Goal: Entertainment & Leisure: Consume media (video, audio)

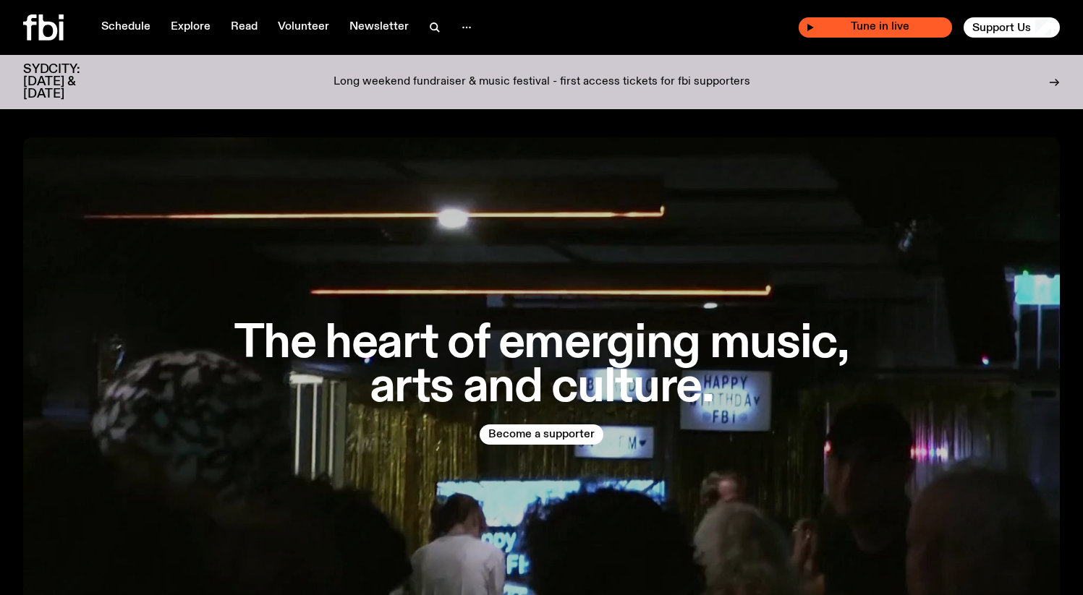
click at [861, 23] on span "Tune in live" at bounding box center [879, 27] width 130 height 11
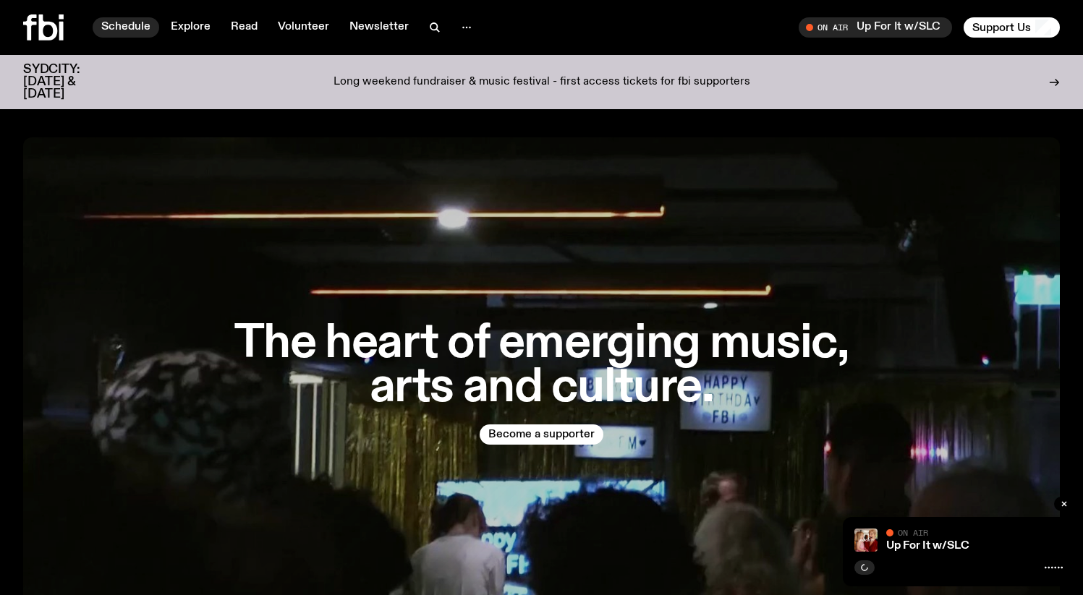
click at [121, 25] on link "Schedule" at bounding box center [126, 27] width 67 height 20
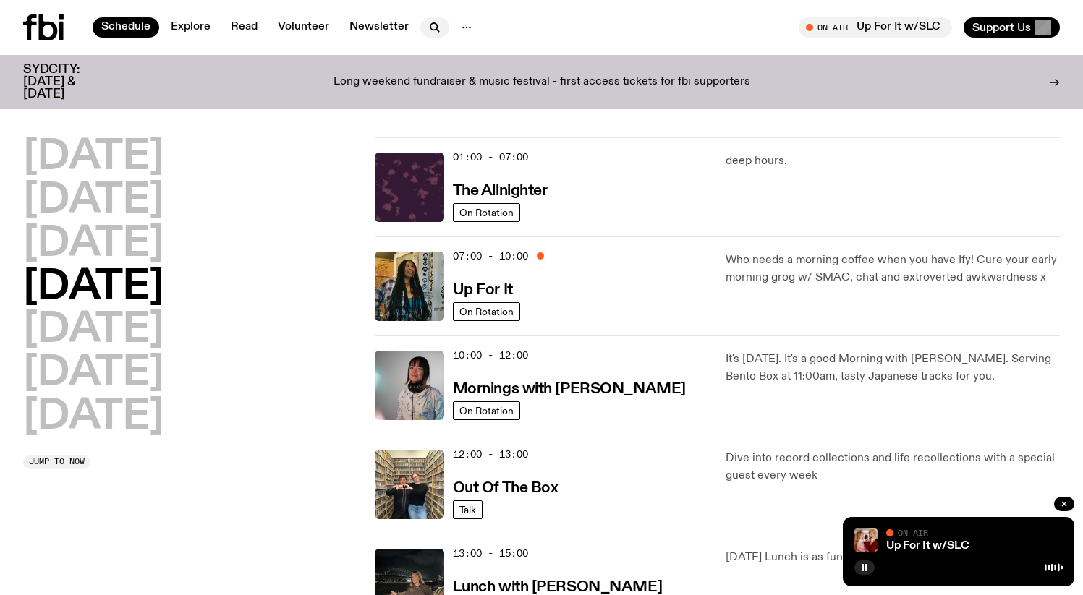
click at [434, 22] on icon "button" at bounding box center [434, 27] width 17 height 17
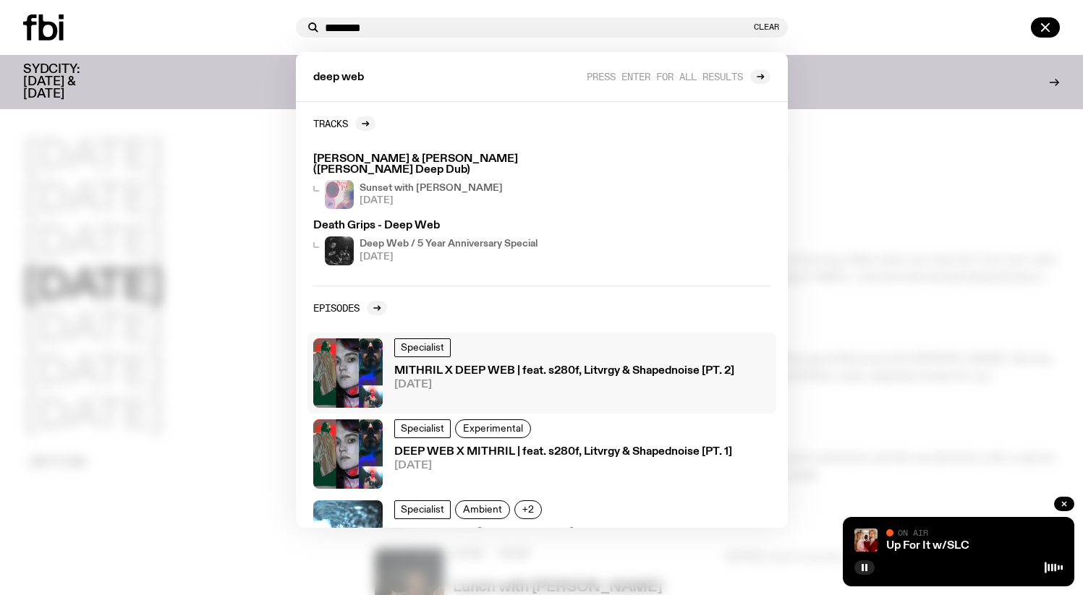
type input "********"
click at [444, 366] on h3 "MITHRIL X DEEP WEB | feat. s280f, Litvrgy & Shapednoise [PT. 2]" at bounding box center [564, 371] width 340 height 11
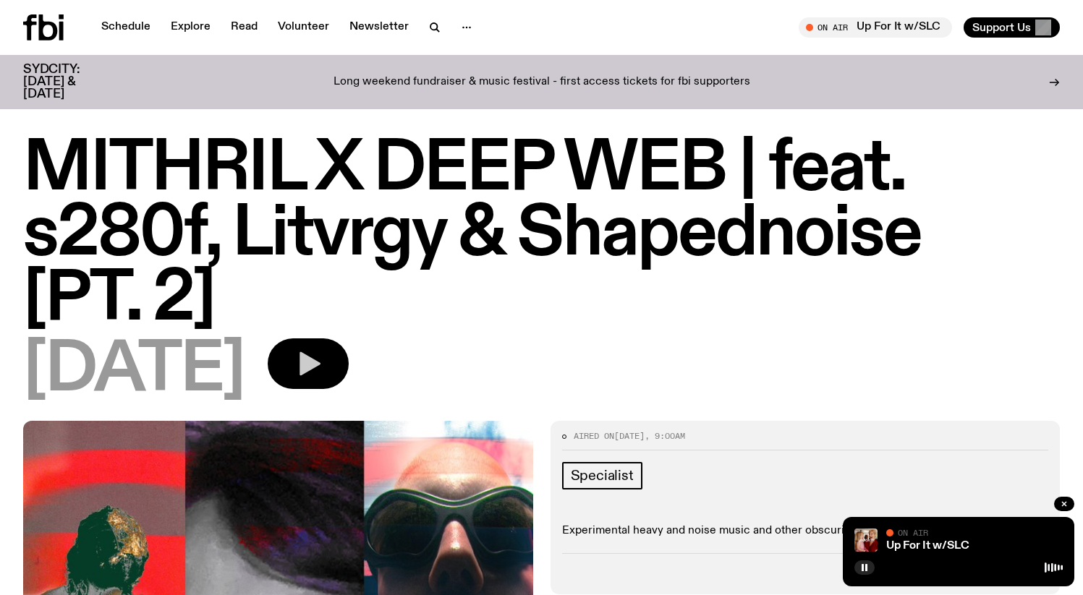
click at [320, 355] on icon "button" at bounding box center [309, 364] width 21 height 24
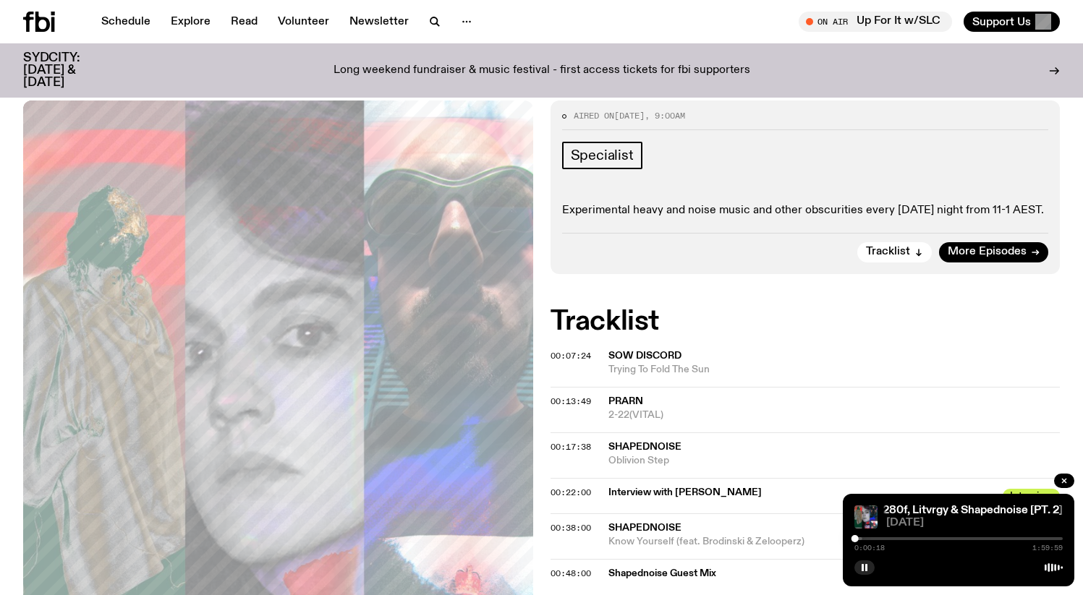
scroll to position [297, 0]
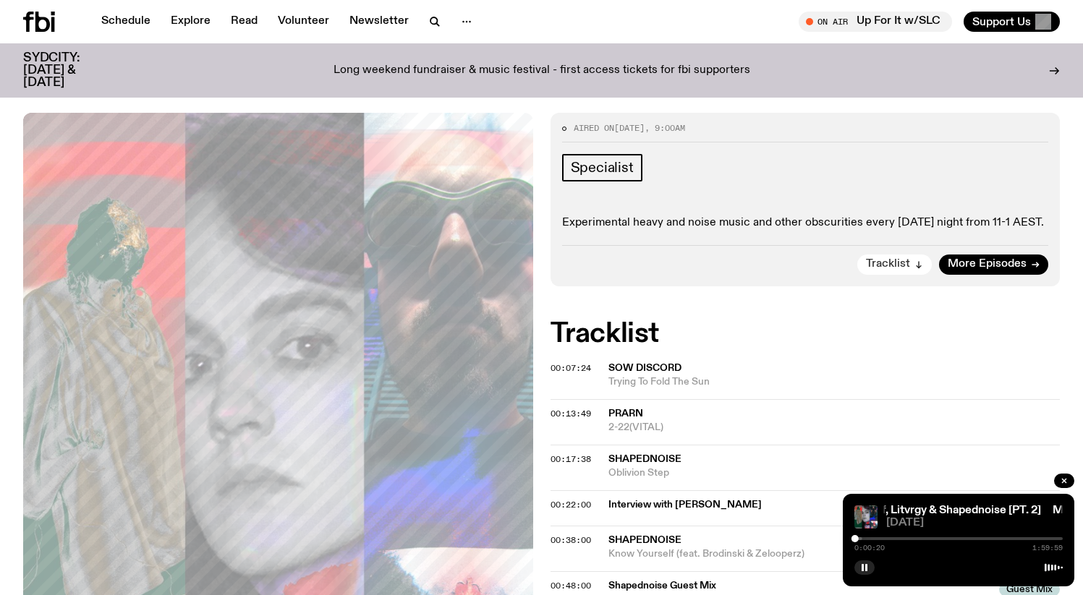
click at [911, 265] on button "Tracklist" at bounding box center [894, 265] width 74 height 20
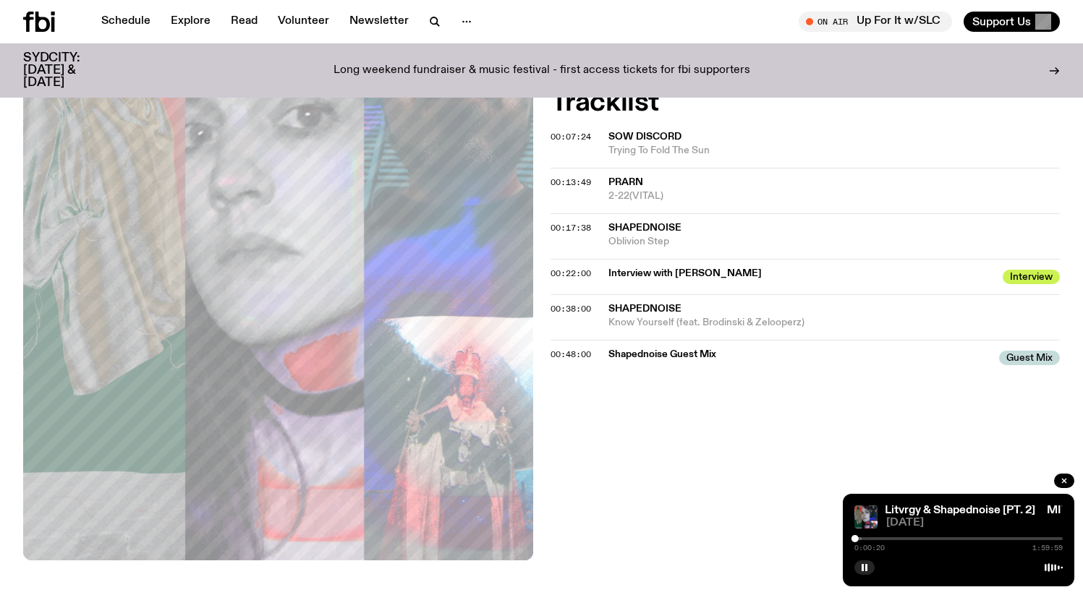
scroll to position [532, 0]
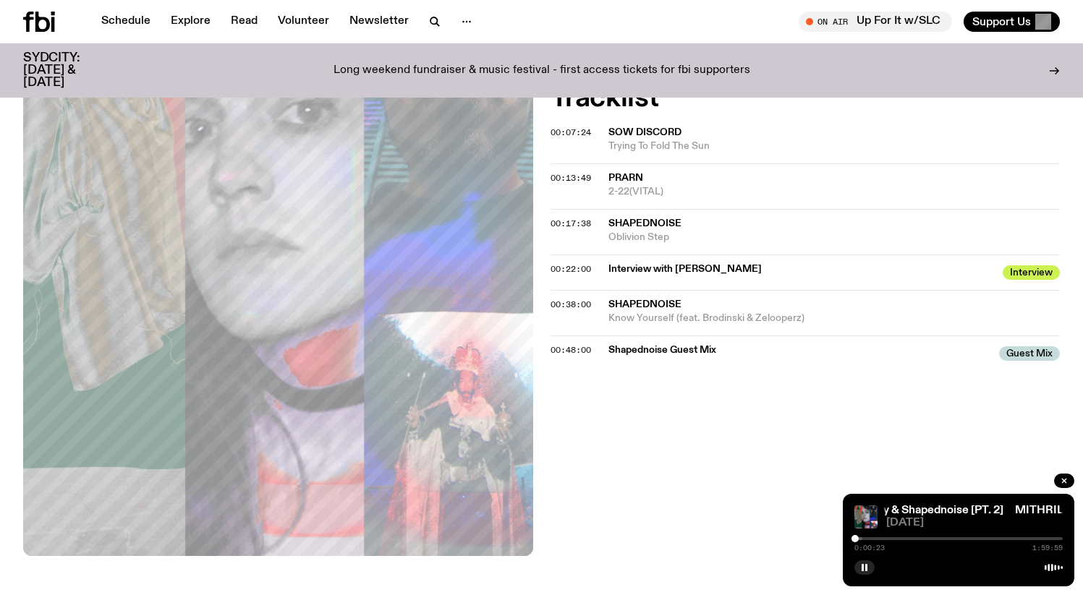
click at [1008, 350] on span "Guest Mix" at bounding box center [1029, 353] width 61 height 14
click at [1020, 355] on span "Guest Mix" at bounding box center [1029, 353] width 61 height 14
click at [684, 345] on span "Shapednoise Guest Mix" at bounding box center [799, 351] width 383 height 14
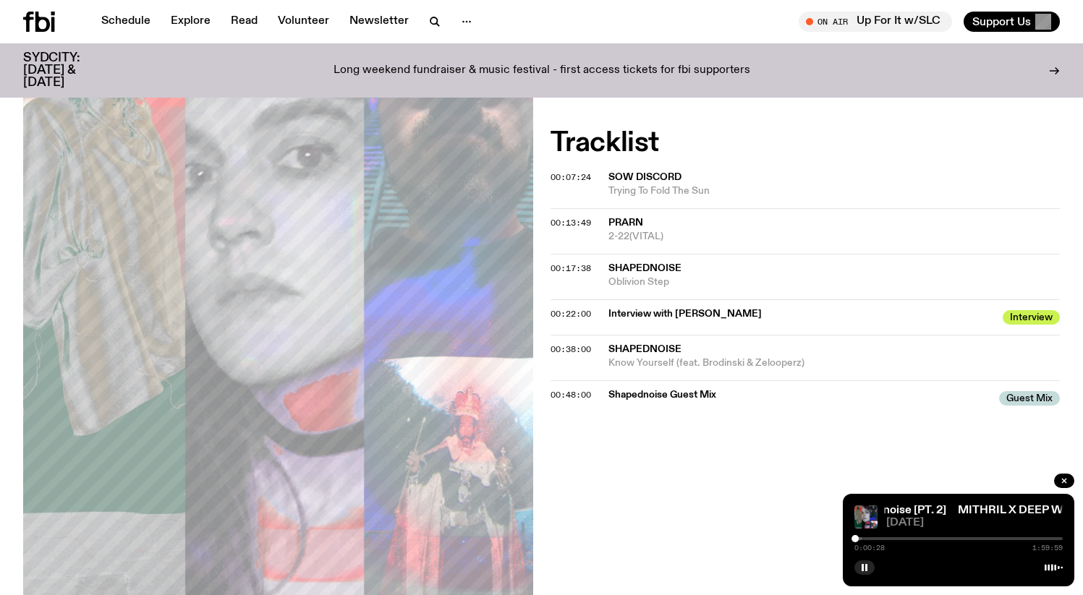
scroll to position [329, 0]
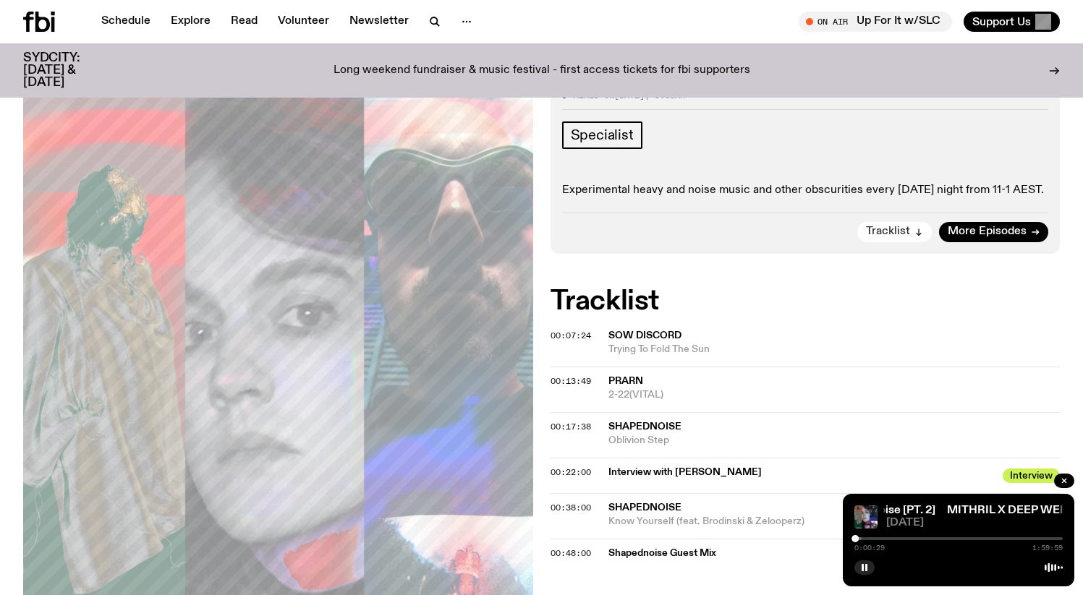
click at [884, 237] on span "Tracklist" at bounding box center [888, 231] width 44 height 11
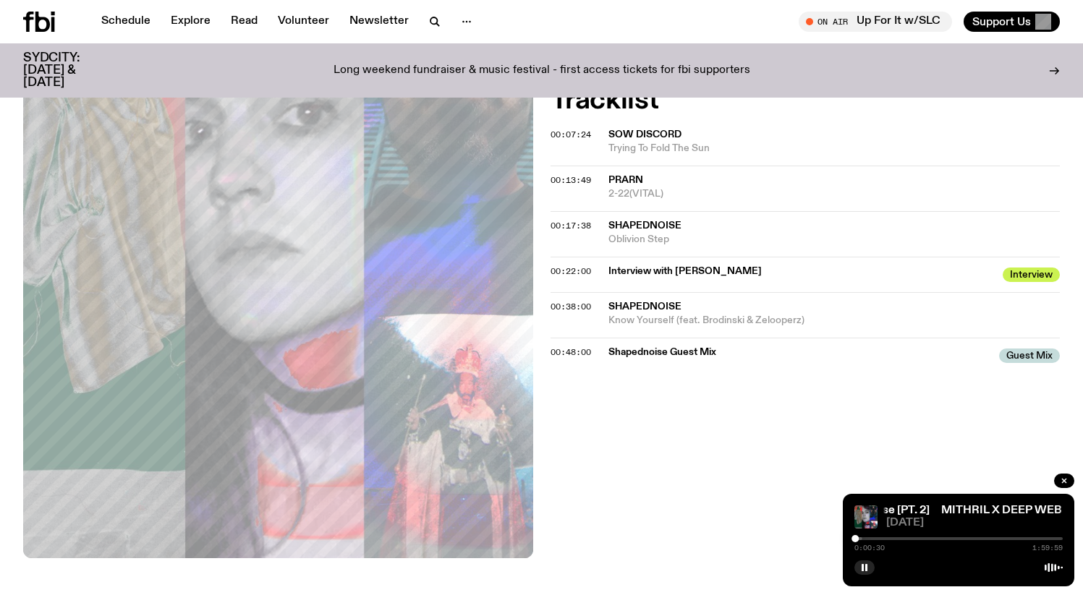
scroll to position [532, 0]
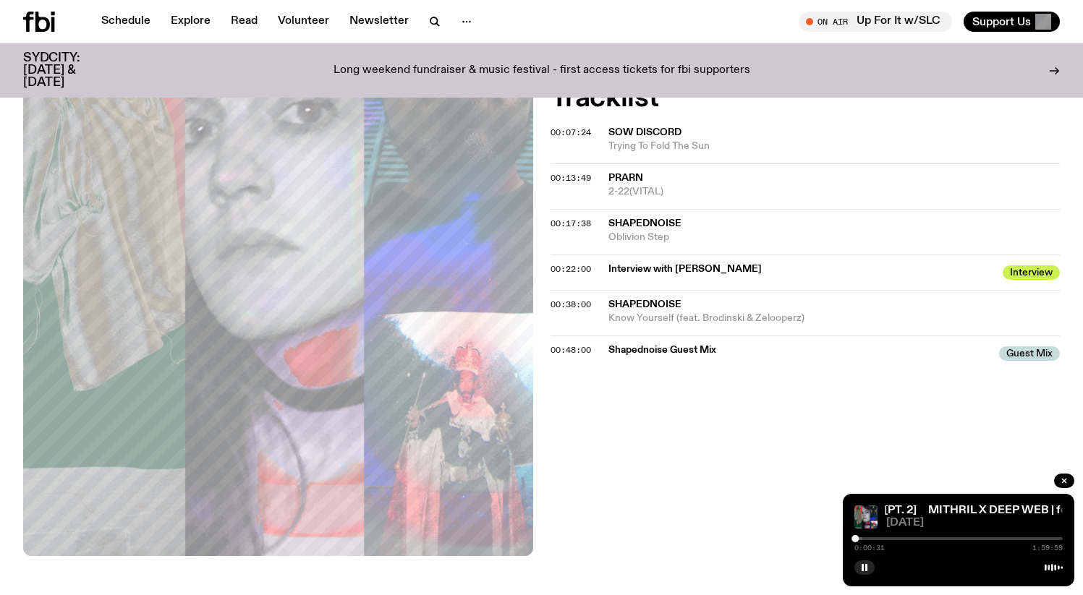
click at [1021, 268] on span "Interview" at bounding box center [1030, 272] width 57 height 14
click at [1021, 272] on span "Interview" at bounding box center [1030, 272] width 57 height 14
click at [728, 263] on span "Interview with [PERSON_NAME]" at bounding box center [801, 270] width 386 height 14
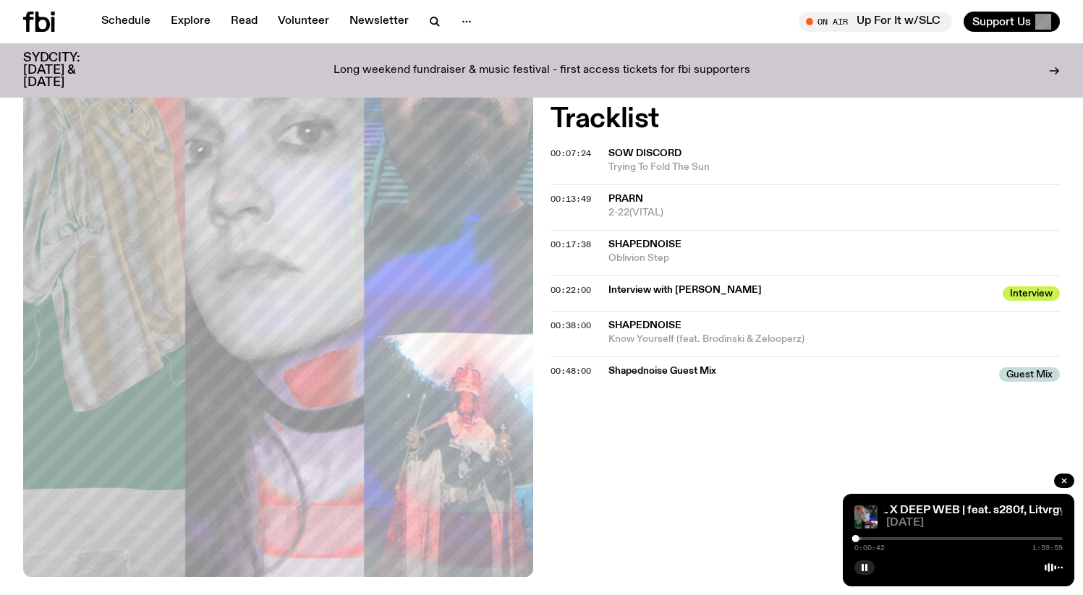
scroll to position [563, 0]
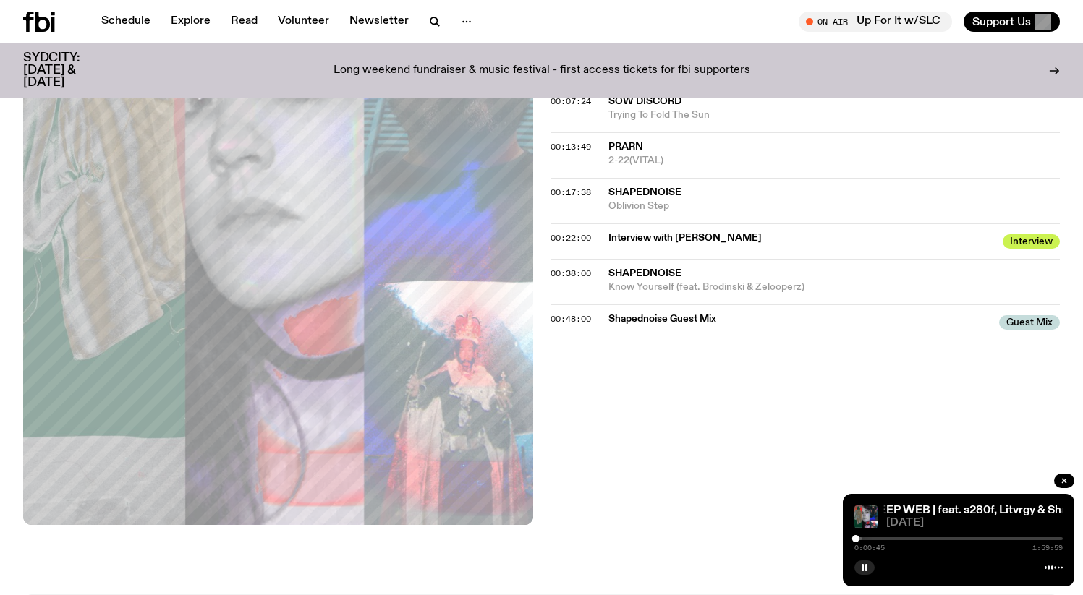
click at [887, 538] on div at bounding box center [958, 538] width 208 height 3
click at [906, 538] on div at bounding box center [958, 538] width 208 height 3
click at [912, 538] on div at bounding box center [958, 538] width 208 height 3
click at [921, 539] on div at bounding box center [958, 538] width 208 height 3
click at [958, 540] on div at bounding box center [958, 538] width 208 height 3
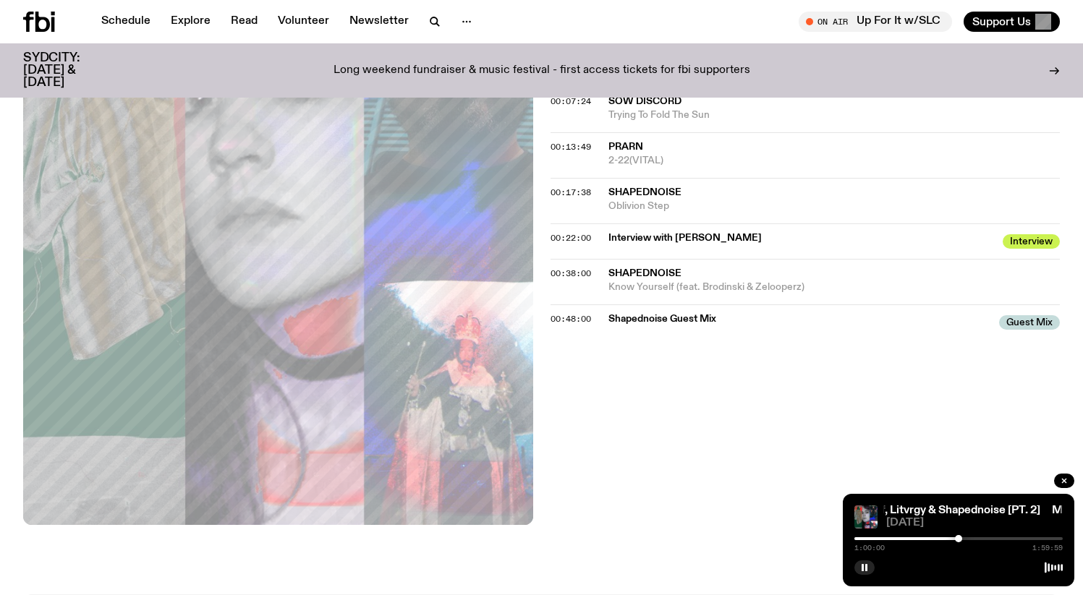
click at [989, 539] on div at bounding box center [958, 538] width 208 height 3
click at [1023, 539] on div at bounding box center [958, 538] width 208 height 3
click at [1039, 537] on div at bounding box center [958, 538] width 208 height 3
click at [1033, 537] on div "1:46:14 1:59:59" at bounding box center [958, 543] width 208 height 17
click at [1029, 539] on div at bounding box center [934, 538] width 208 height 3
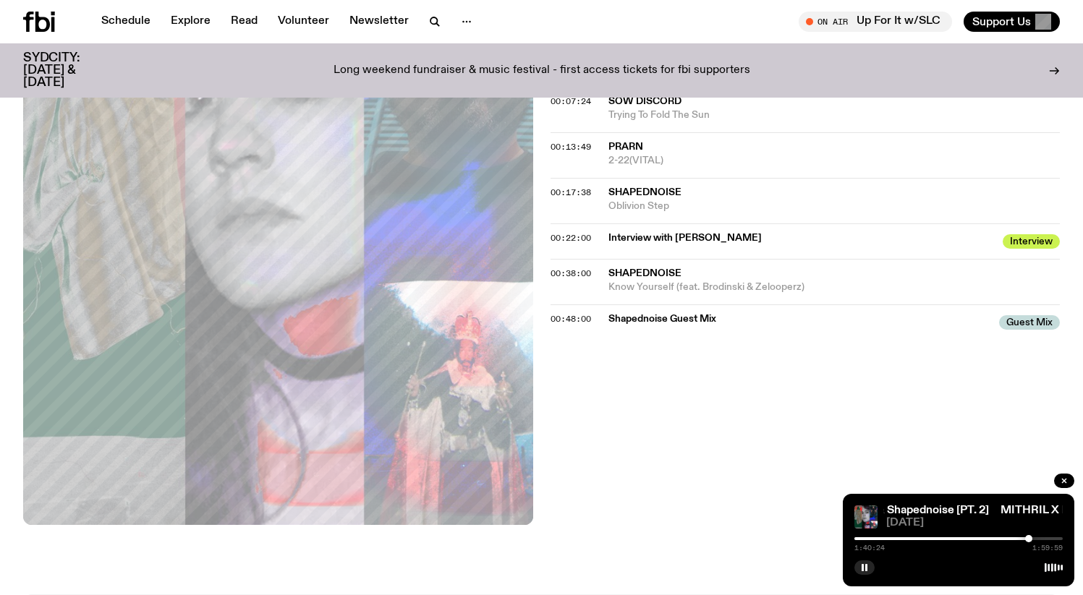
click at [1020, 538] on div at bounding box center [924, 538] width 208 height 3
click at [1002, 537] on div at bounding box center [916, 538] width 208 height 3
click at [995, 537] on div at bounding box center [897, 538] width 208 height 3
click at [984, 537] on div at bounding box center [890, 538] width 208 height 3
click at [976, 537] on div at bounding box center [880, 538] width 208 height 3
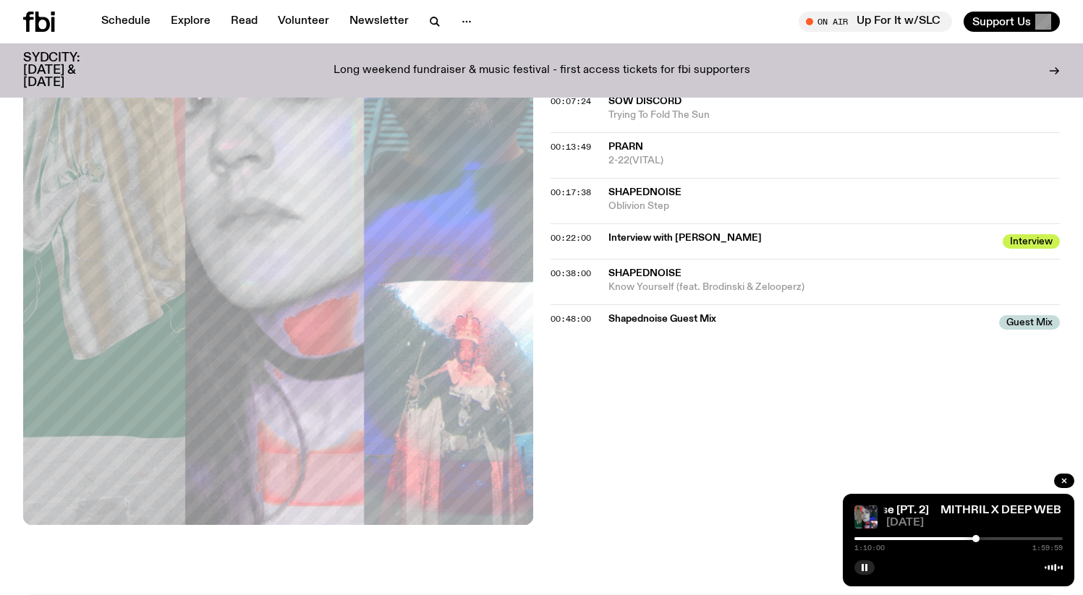
click at [968, 537] on div at bounding box center [871, 538] width 208 height 3
click at [959, 538] on div at bounding box center [864, 538] width 208 height 3
click at [1007, 540] on div at bounding box center [958, 538] width 208 height 3
click at [1035, 538] on div at bounding box center [958, 538] width 208 height 3
click at [1043, 537] on div at bounding box center [958, 538] width 208 height 3
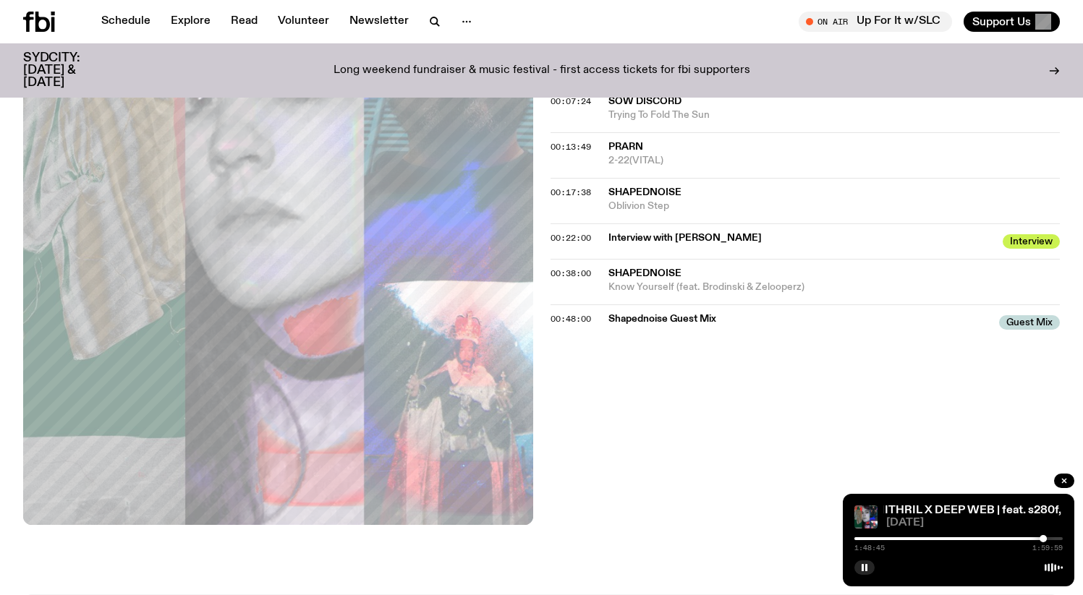
click at [1051, 537] on div at bounding box center [958, 538] width 208 height 3
click at [1057, 537] on div at bounding box center [958, 538] width 208 height 3
click at [1040, 537] on div at bounding box center [953, 538] width 208 height 3
click at [1030, 537] on div at bounding box center [936, 538] width 208 height 3
click at [1015, 537] on div at bounding box center [926, 538] width 208 height 3
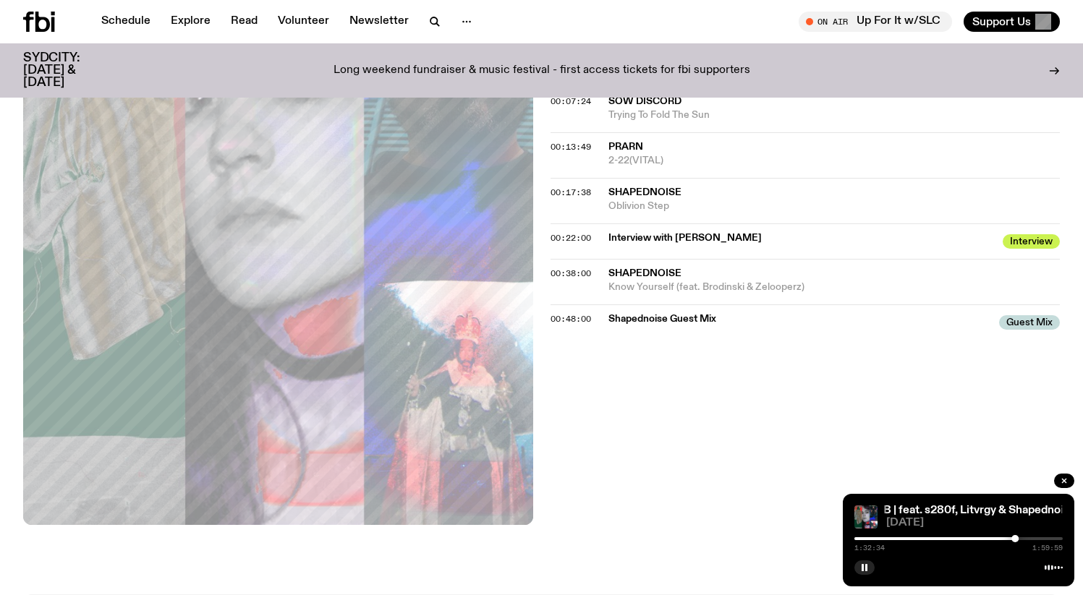
drag, startPoint x: 1005, startPoint y: 537, endPoint x: 1000, endPoint y: 550, distance: 13.7
click at [1000, 550] on div "1:32:34 1:59:59" at bounding box center [958, 543] width 208 height 17
click at [1009, 537] on div at bounding box center [911, 538] width 208 height 3
click at [994, 540] on div "1:29:10 1:59:59" at bounding box center [958, 543] width 208 height 17
click at [994, 537] on div at bounding box center [905, 538] width 208 height 3
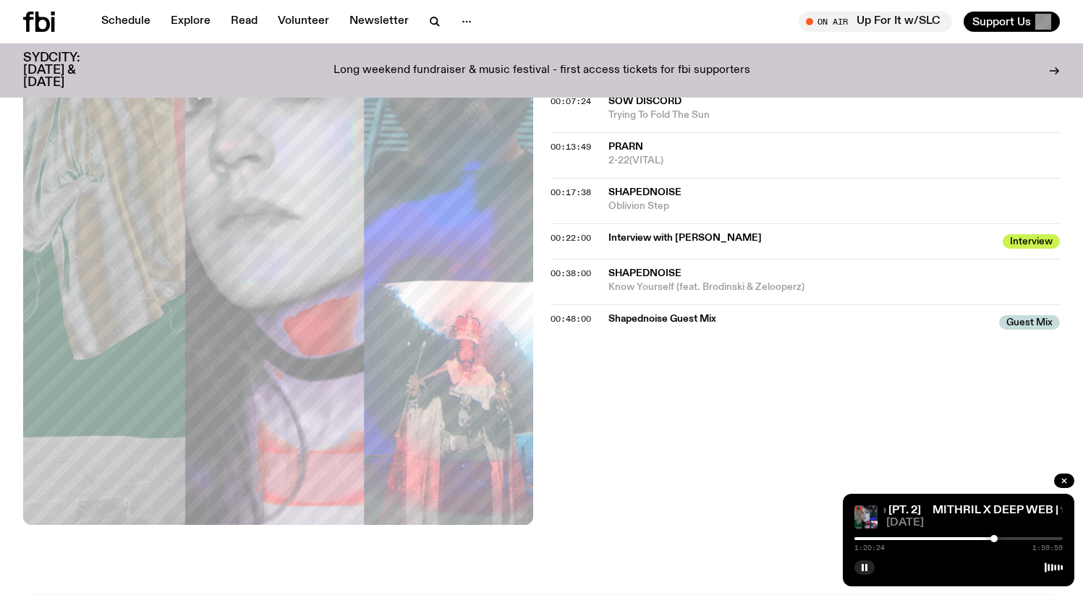
click at [977, 537] on div at bounding box center [889, 538] width 208 height 3
click at [956, 535] on div "1:10:49 1:59:59" at bounding box center [958, 543] width 208 height 17
click at [942, 542] on div "1:10:50 1:59:59" at bounding box center [958, 543] width 208 height 17
click at [940, 538] on div at bounding box center [873, 538] width 208 height 3
click at [916, 539] on div at bounding box center [835, 538] width 208 height 3
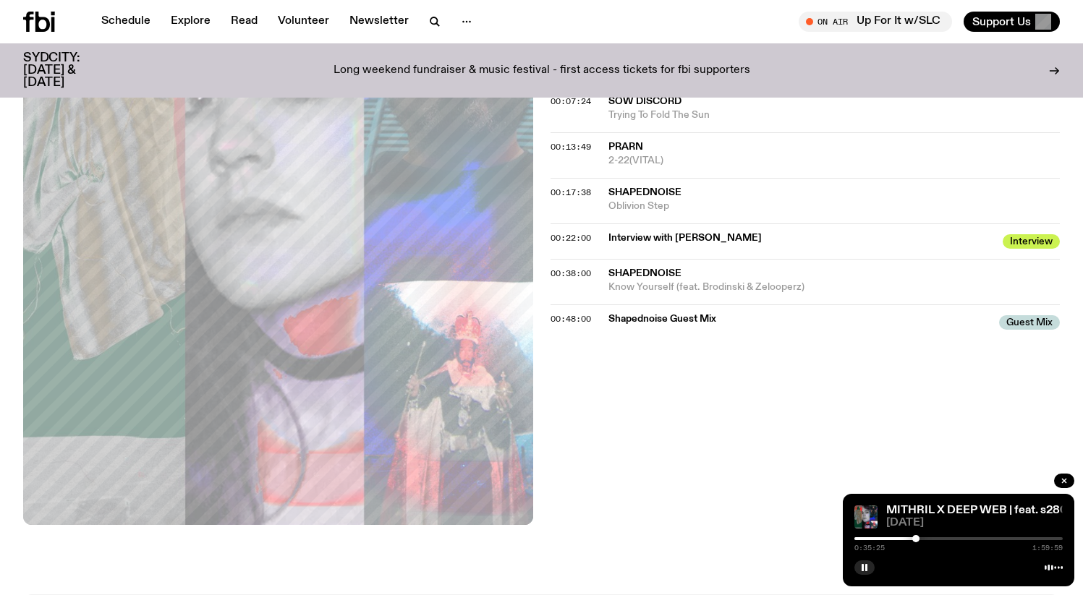
click at [897, 539] on div at bounding box center [811, 538] width 208 height 3
click at [894, 539] on div at bounding box center [897, 538] width 7 height 7
click at [891, 539] on div at bounding box center [893, 538] width 7 height 7
click at [887, 538] on div at bounding box center [890, 538] width 7 height 7
click at [882, 538] on div at bounding box center [783, 538] width 208 height 3
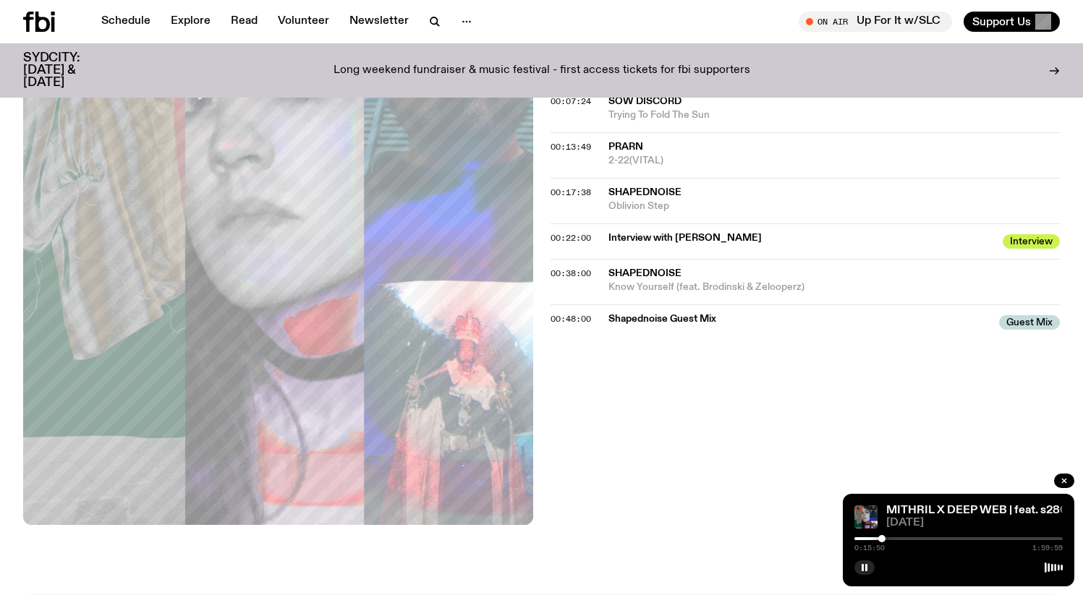
click at [870, 538] on div at bounding box center [777, 538] width 208 height 3
click at [862, 537] on div at bounding box center [766, 538] width 208 height 3
click at [856, 538] on div at bounding box center [758, 538] width 208 height 3
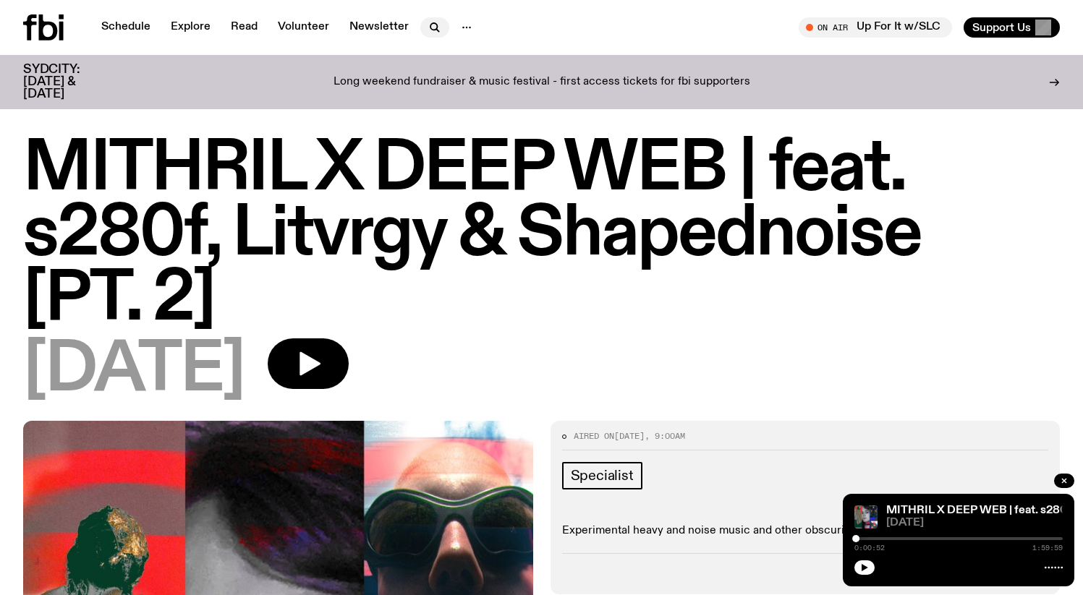
click at [430, 25] on icon "button" at bounding box center [434, 27] width 17 height 17
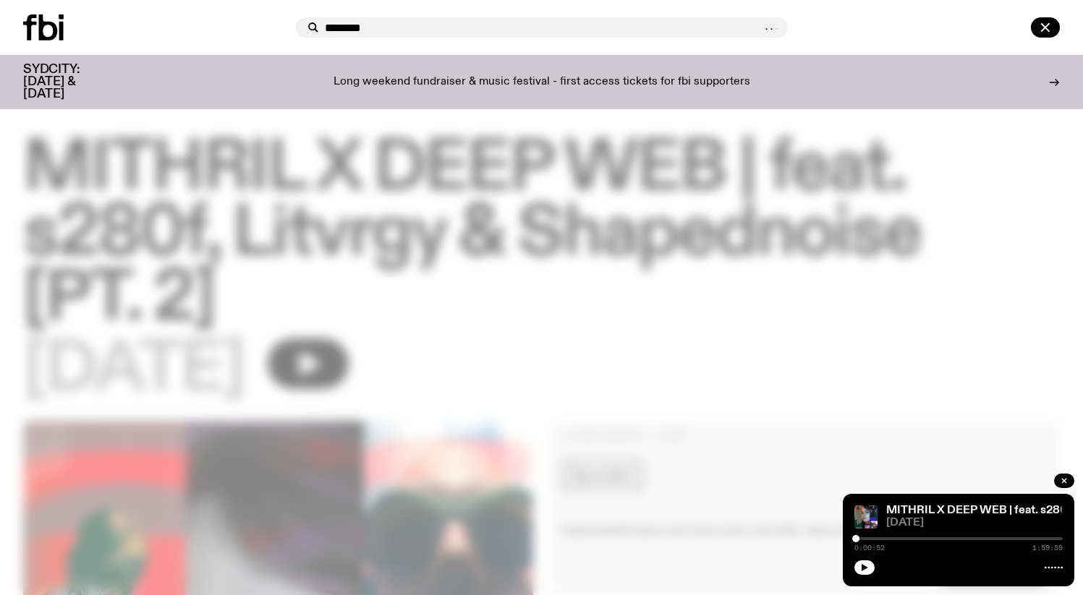
type input "********"
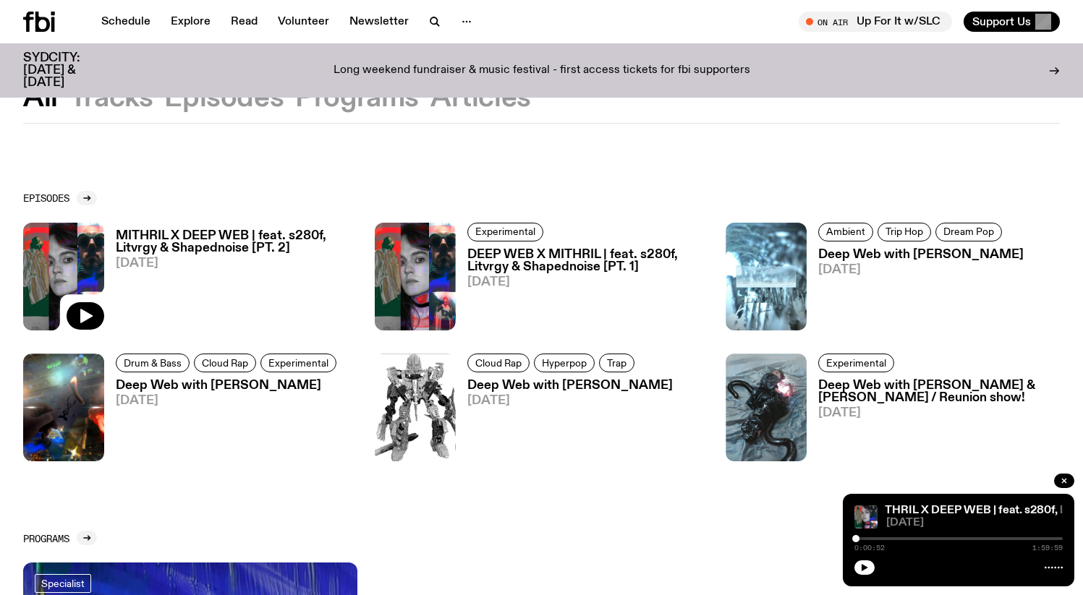
scroll to position [231, 0]
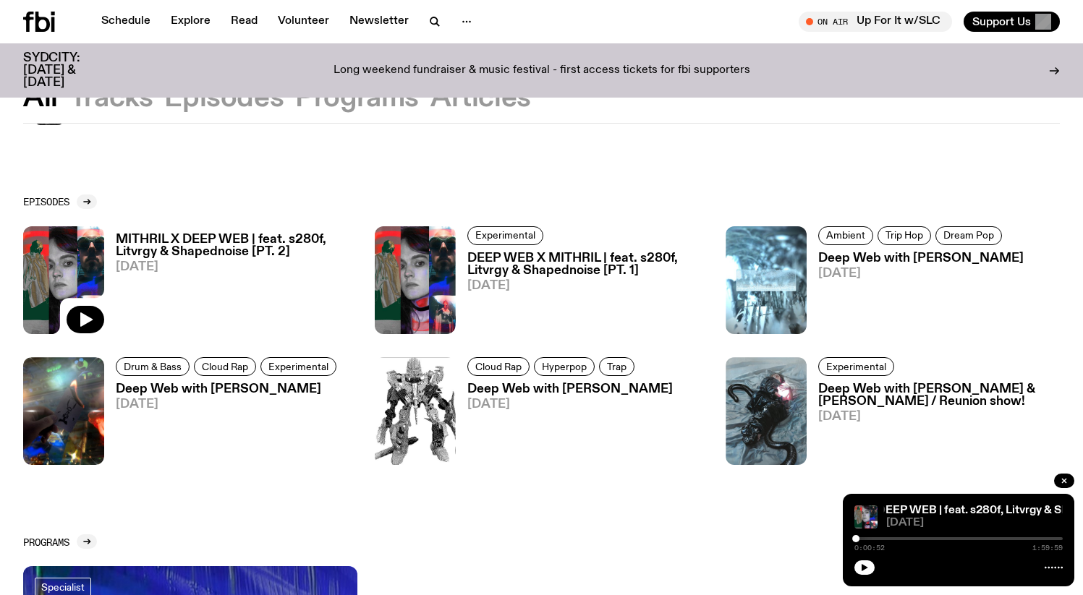
click at [521, 262] on h3 "DEEP WEB X MITHRIL | feat. s280f, Litvrgy & Shapednoise [PT. 1]" at bounding box center [588, 264] width 242 height 25
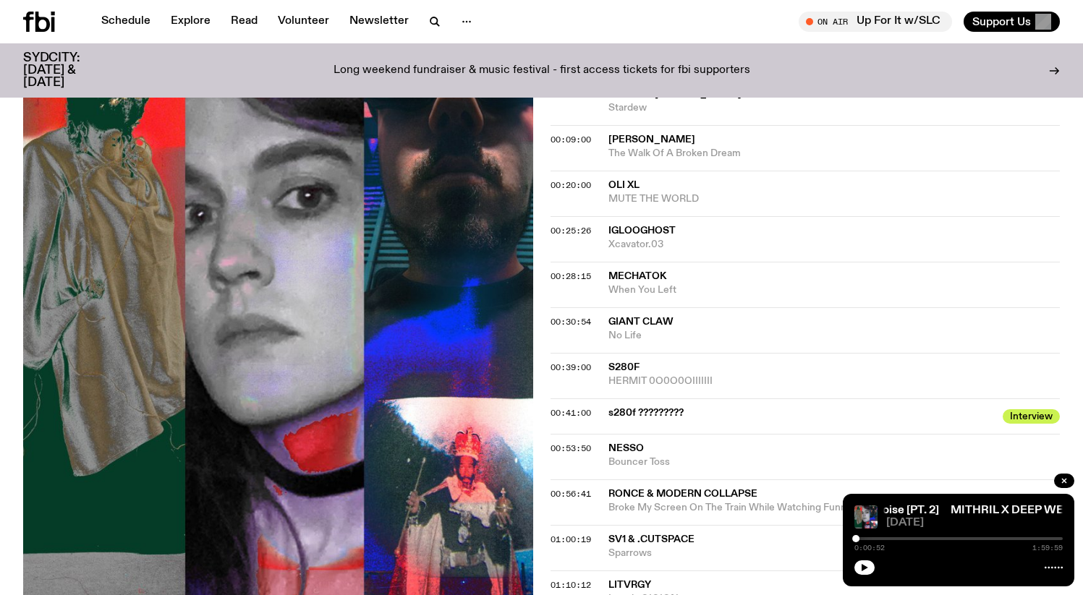
scroll to position [769, 0]
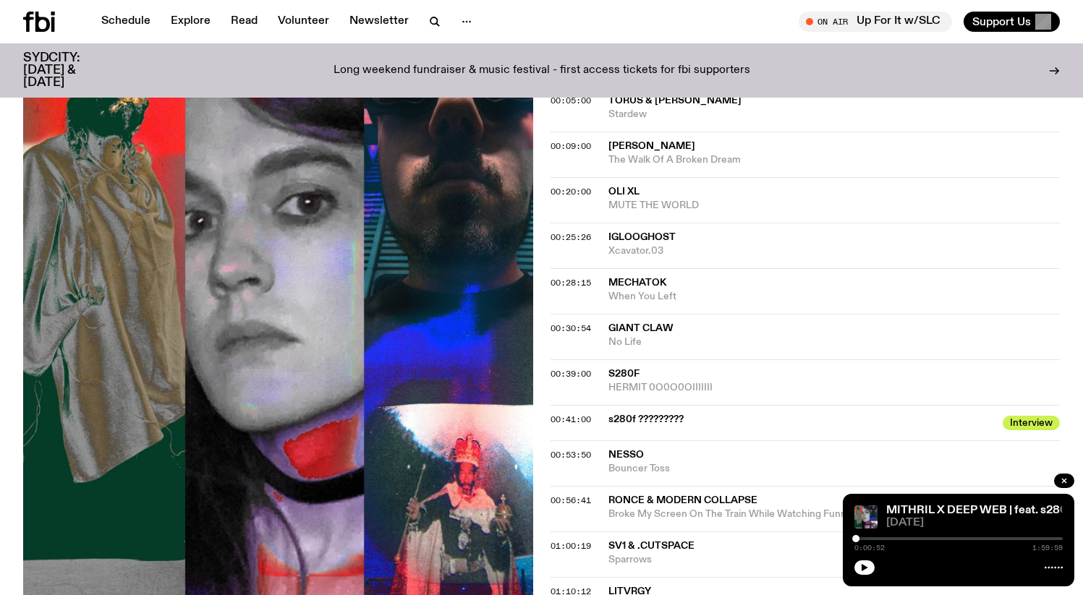
click at [644, 330] on span "Giant Claw" at bounding box center [640, 328] width 65 height 10
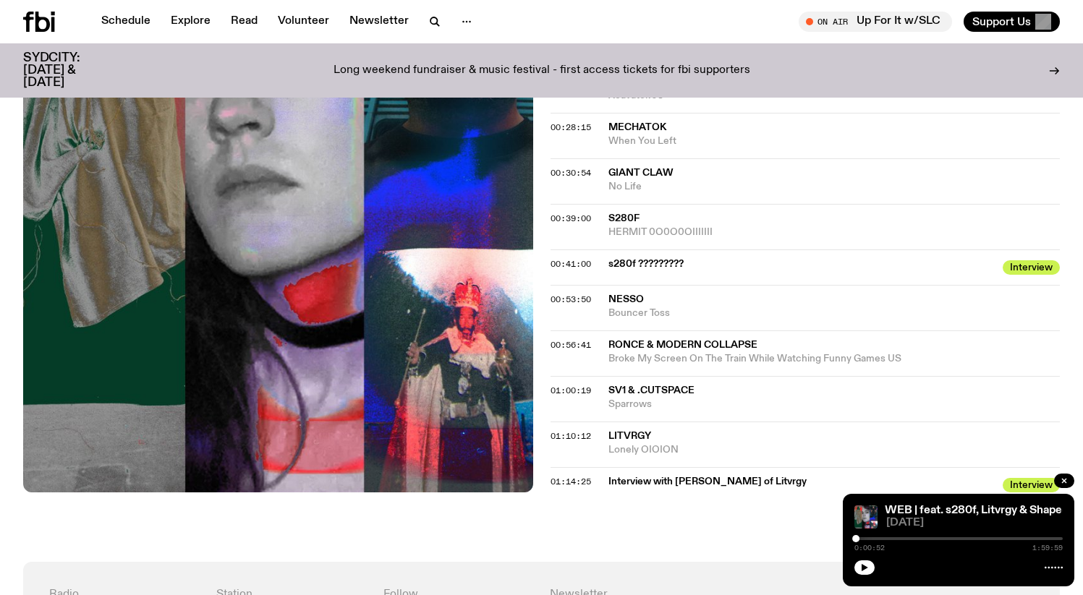
scroll to position [1065, 0]
